Goal: Go to known website: Go to known website

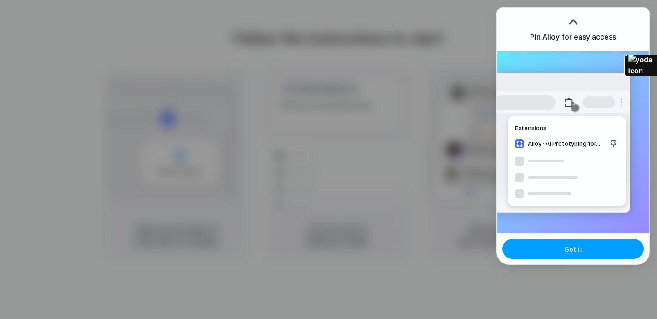
click at [564, 251] on button "Got it" at bounding box center [572, 249] width 141 height 20
